Goal: Information Seeking & Learning: Learn about a topic

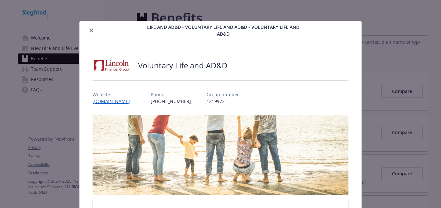
scroll to position [19, 0]
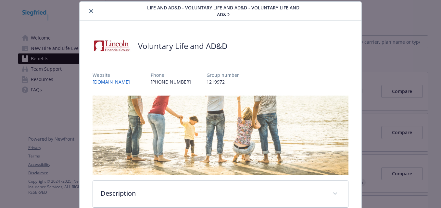
click at [52, 106] on div "Life and AD&D - Voluntary Life and AD&D - Voluntary Life and AD&D Voluntary Lif…" at bounding box center [220, 193] width 352 height 385
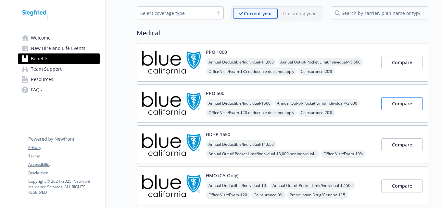
scroll to position [65, 0]
